Goal: Find specific page/section: Find specific page/section

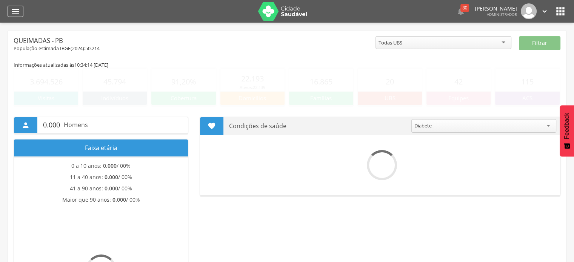
click at [15, 16] on div "" at bounding box center [16, 11] width 16 height 11
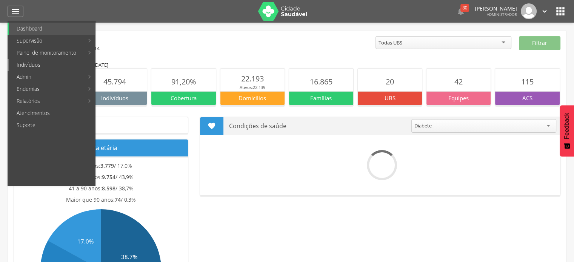
click at [29, 66] on link "Indivíduos" at bounding box center [52, 65] width 86 height 12
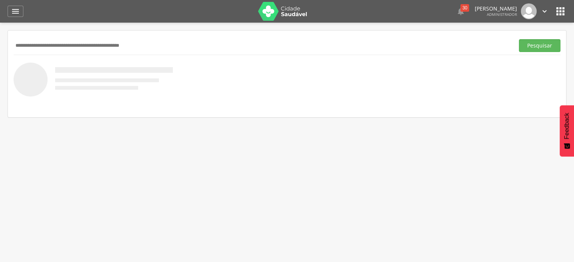
paste input "**********"
type input "**********"
click at [518, 39] on button "Pesquisar" at bounding box center [538, 45] width 41 height 13
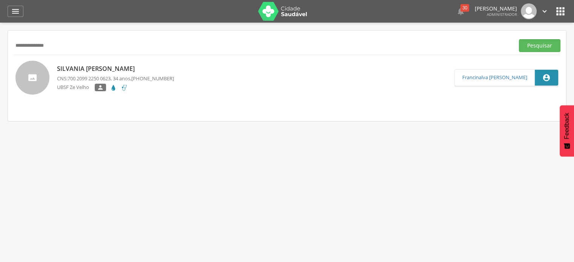
click at [81, 75] on span "700 2099 2250 0623" at bounding box center [88, 78] width 43 height 7
type input "**********"
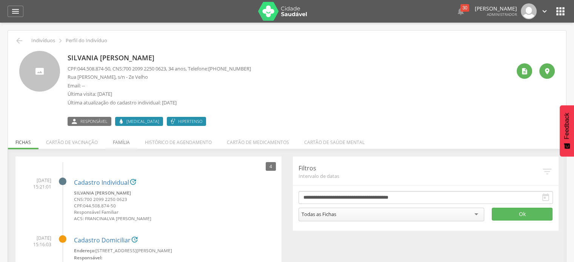
click at [119, 139] on li "Família" at bounding box center [121, 141] width 32 height 18
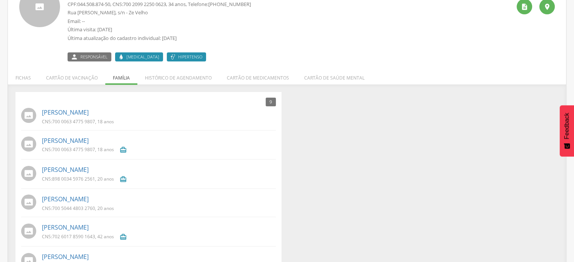
scroll to position [63, 0]
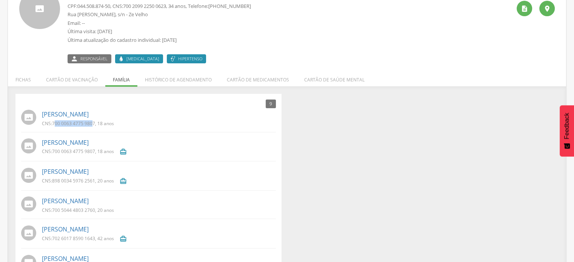
drag, startPoint x: 54, startPoint y: 123, endPoint x: 92, endPoint y: 123, distance: 38.1
click at [92, 123] on span "700 0063 4775 9807" at bounding box center [73, 123] width 43 height 6
click at [75, 123] on span "700 0063 4775 9807" at bounding box center [73, 123] width 43 height 6
drag, startPoint x: 53, startPoint y: 122, endPoint x: 95, endPoint y: 123, distance: 42.2
click at [95, 123] on p "CNS: 700 0063 4775 9807 , 18 anos" at bounding box center [78, 123] width 72 height 6
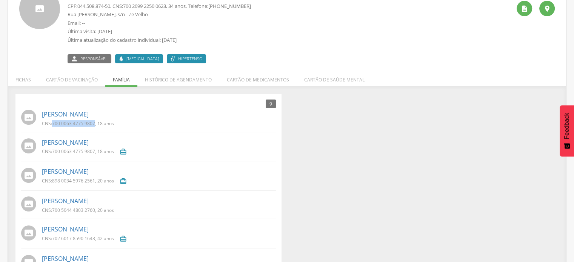
copy span "700 0063 4775 9807"
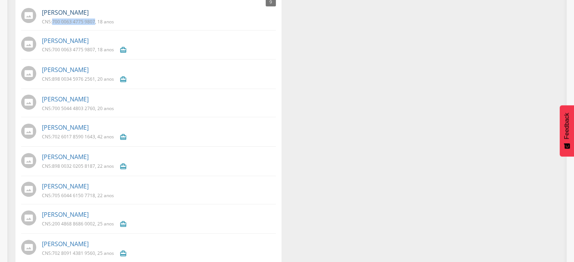
scroll to position [176, 0]
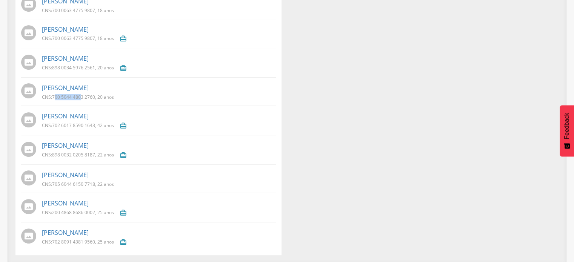
drag, startPoint x: 54, startPoint y: 97, endPoint x: 82, endPoint y: 98, distance: 27.9
click at [82, 98] on span "700 5044 4803 2760" at bounding box center [73, 97] width 43 height 6
click at [82, 94] on span "700 5044 4803 2760" at bounding box center [73, 97] width 43 height 6
click at [60, 96] on span "700 5044 4803 2760" at bounding box center [73, 97] width 43 height 6
click at [52, 97] on p "CNS: 700 5044 4803 2760 , 20 anos" at bounding box center [78, 97] width 72 height 6
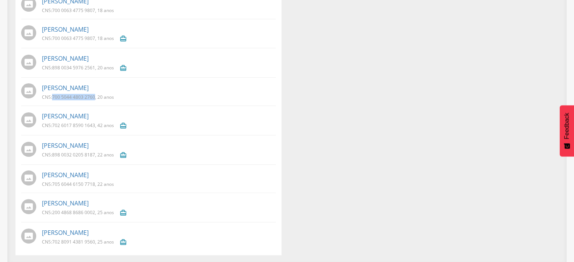
drag, startPoint x: 52, startPoint y: 97, endPoint x: 85, endPoint y: 94, distance: 32.5
click at [84, 97] on p "CNS: 700 5044 4803 2760 , 20 anos" at bounding box center [78, 97] width 72 height 6
copy span "700 5044 4803 2760"
drag, startPoint x: 54, startPoint y: 182, endPoint x: 95, endPoint y: 184, distance: 41.2
click at [95, 184] on span "705 6044 6150 7718" at bounding box center [73, 184] width 43 height 6
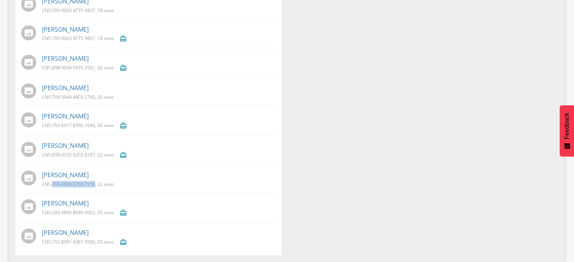
copy span "705 6044 6150 7718"
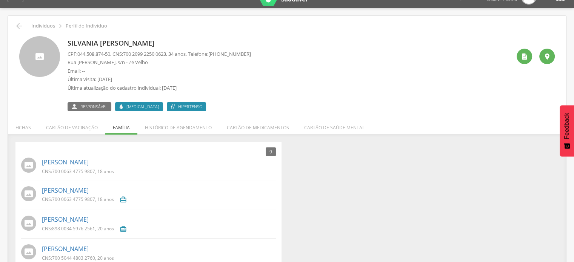
scroll to position [0, 0]
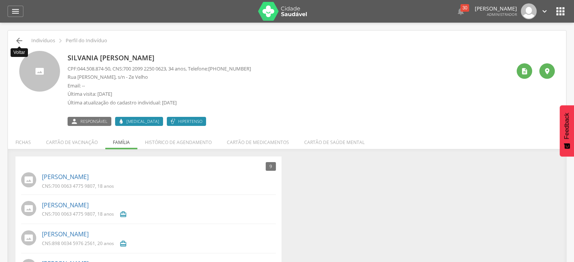
click at [16, 41] on icon "" at bounding box center [19, 40] width 9 height 9
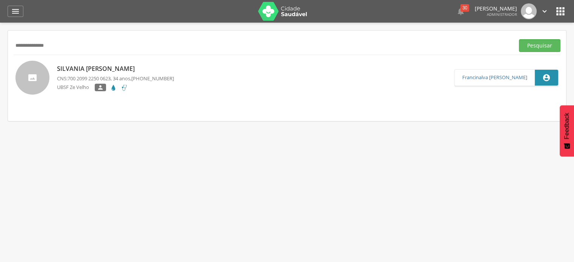
click at [34, 44] on input "**********" at bounding box center [262, 45] width 497 height 13
paste input "text"
type input "**********"
click at [518, 39] on button "Pesquisar" at bounding box center [538, 45] width 41 height 13
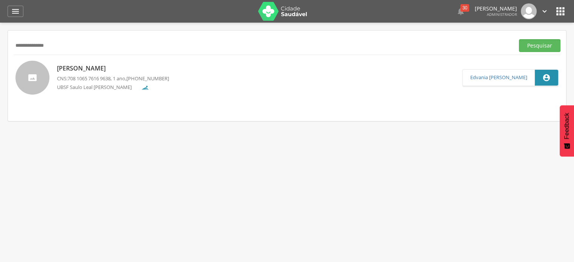
click at [103, 77] on span "708 1065 7616 9638" at bounding box center [88, 78] width 43 height 7
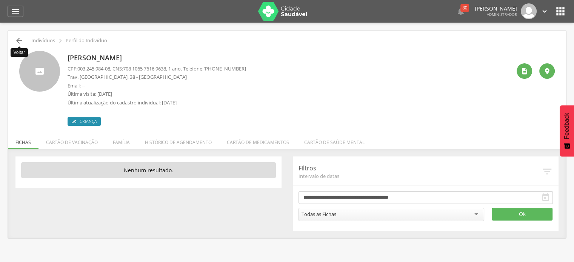
click at [21, 40] on icon "" at bounding box center [19, 40] width 9 height 9
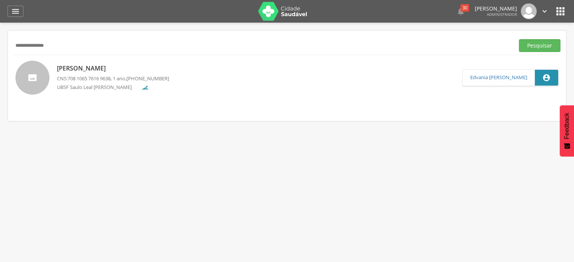
drag, startPoint x: 109, startPoint y: 35, endPoint x: 0, endPoint y: 49, distance: 109.5
click at [0, 49] on div " Supervisão  Distritos  Ubs adicionar ubs  Coordenador: - Queimadas / PB In…" at bounding box center [287, 154] width 574 height 262
drag, startPoint x: 101, startPoint y: 51, endPoint x: 0, endPoint y: 49, distance: 101.1
click at [0, 49] on div " Supervisão  Distritos  Ubs adicionar ubs  Coordenador: - Queimadas / PB In…" at bounding box center [287, 154] width 574 height 262
type input "**********"
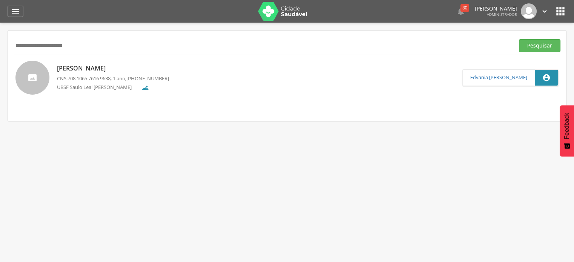
click at [518, 39] on button "Pesquisar" at bounding box center [538, 45] width 41 height 13
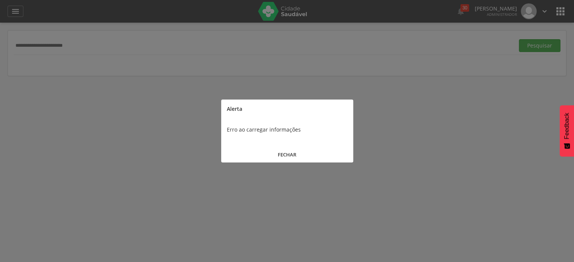
click at [288, 155] on button "FECHAR" at bounding box center [287, 155] width 132 height 16
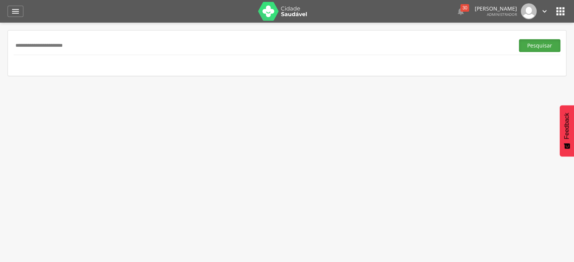
click at [549, 42] on button "Pesquisar" at bounding box center [538, 45] width 41 height 13
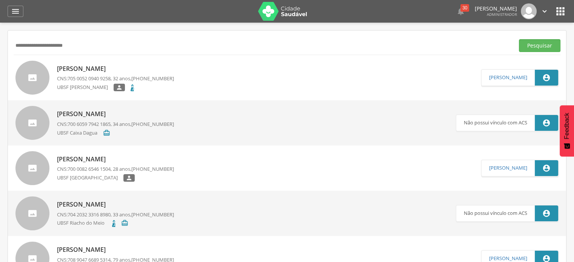
click at [115, 69] on p "[PERSON_NAME]" at bounding box center [115, 68] width 117 height 9
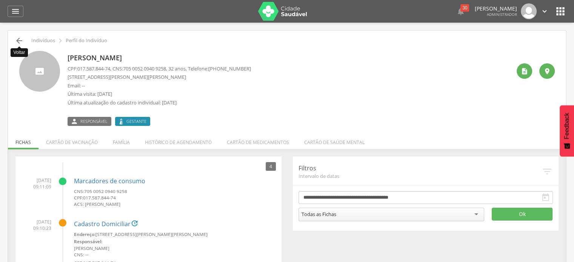
click at [16, 41] on icon "" at bounding box center [19, 40] width 9 height 9
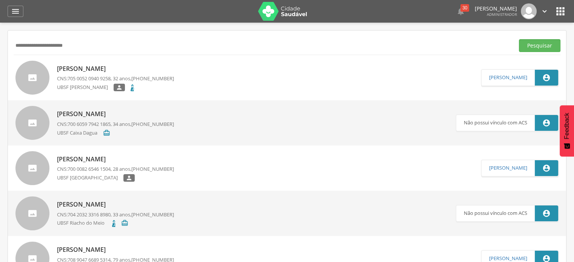
drag, startPoint x: 94, startPoint y: 37, endPoint x: 0, endPoint y: 43, distance: 93.7
click at [0, 43] on div " Supervisão  Distritos  Ubs adicionar ubs  Coordenador: - Queimadas / PB In…" at bounding box center [287, 154] width 574 height 262
drag, startPoint x: 77, startPoint y: 46, endPoint x: 0, endPoint y: 47, distance: 77.3
click at [0, 48] on div " Supervisão  Distritos  Ubs adicionar ubs  Coordenador: - Queimadas / PB In…" at bounding box center [287, 154] width 574 height 262
paste input "**********"
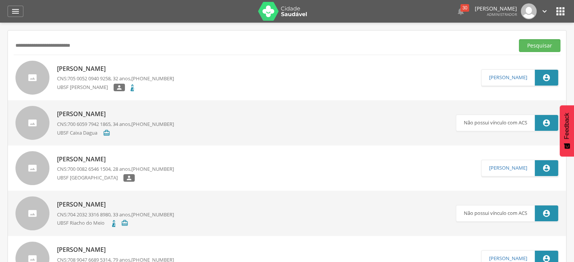
type input "**********"
click at [518, 39] on button "Pesquisar" at bounding box center [538, 45] width 41 height 13
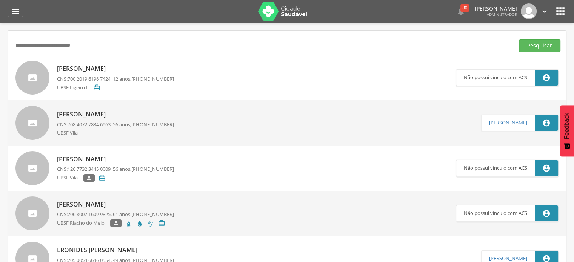
drag, startPoint x: 121, startPoint y: 43, endPoint x: 0, endPoint y: 74, distance: 124.5
click at [0, 74] on div " Supervisão  Distritos  Ubs adicionar ubs  Coordenador: - Queimadas / PB In…" at bounding box center [287, 154] width 574 height 262
paste input "**********"
type input "**********"
click at [518, 39] on button "Pesquisar" at bounding box center [538, 45] width 41 height 13
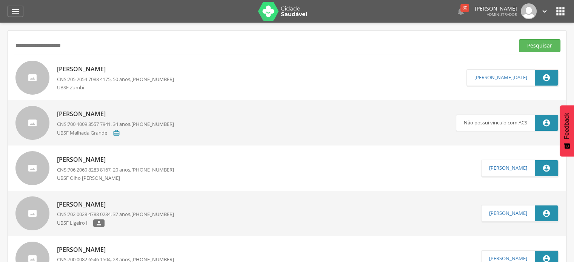
click at [72, 200] on p "[PERSON_NAME]" at bounding box center [115, 204] width 117 height 9
